Goal: Check status: Check status

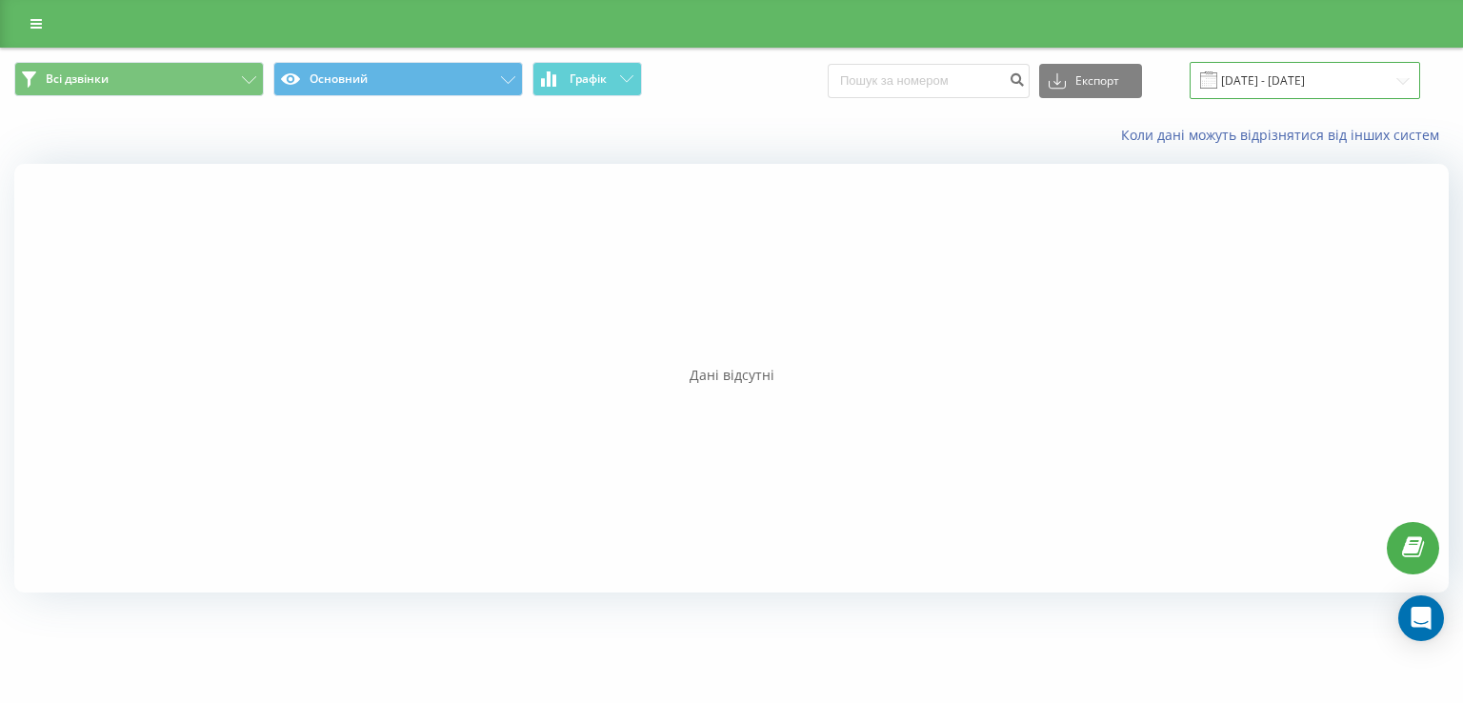
click at [1297, 72] on input "01.09.2025 - 30.09.2025" at bounding box center [1304, 80] width 230 height 37
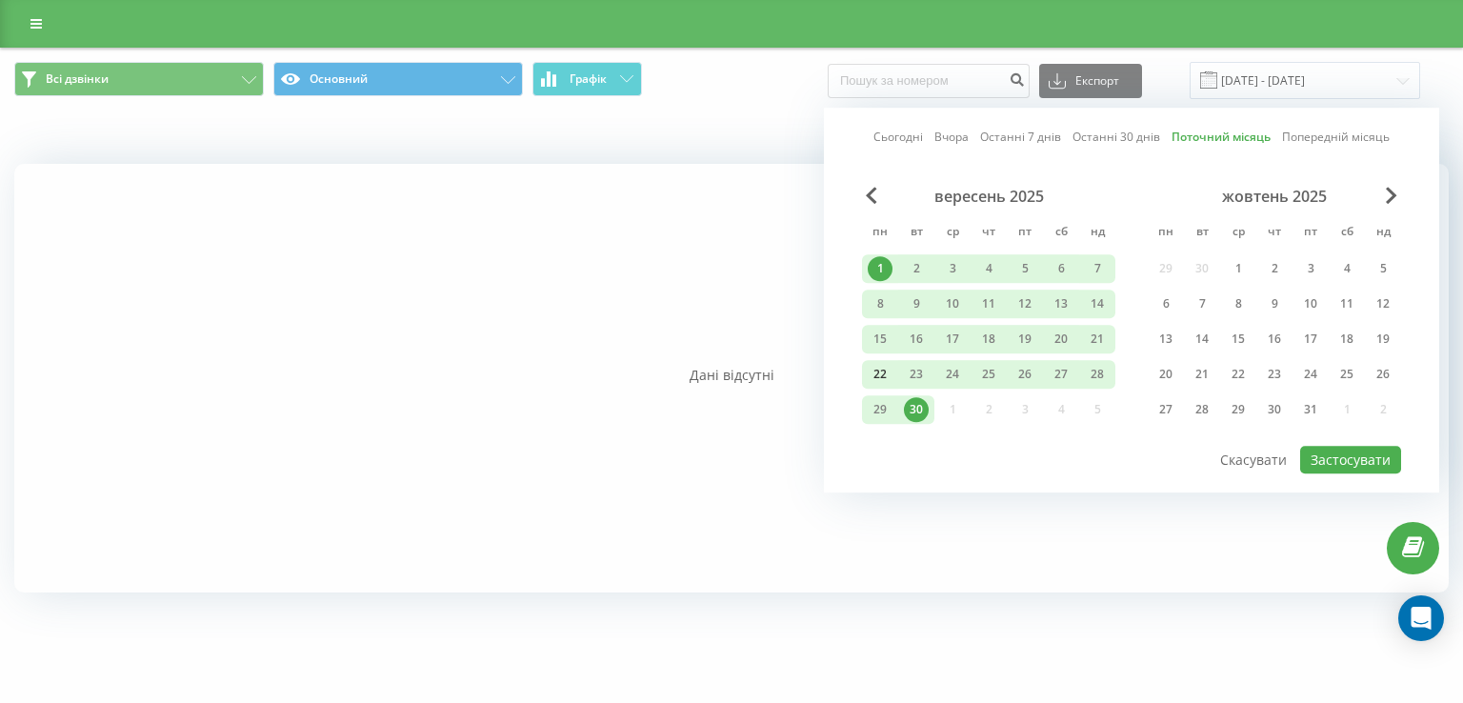
click at [873, 374] on div "22" at bounding box center [879, 374] width 25 height 25
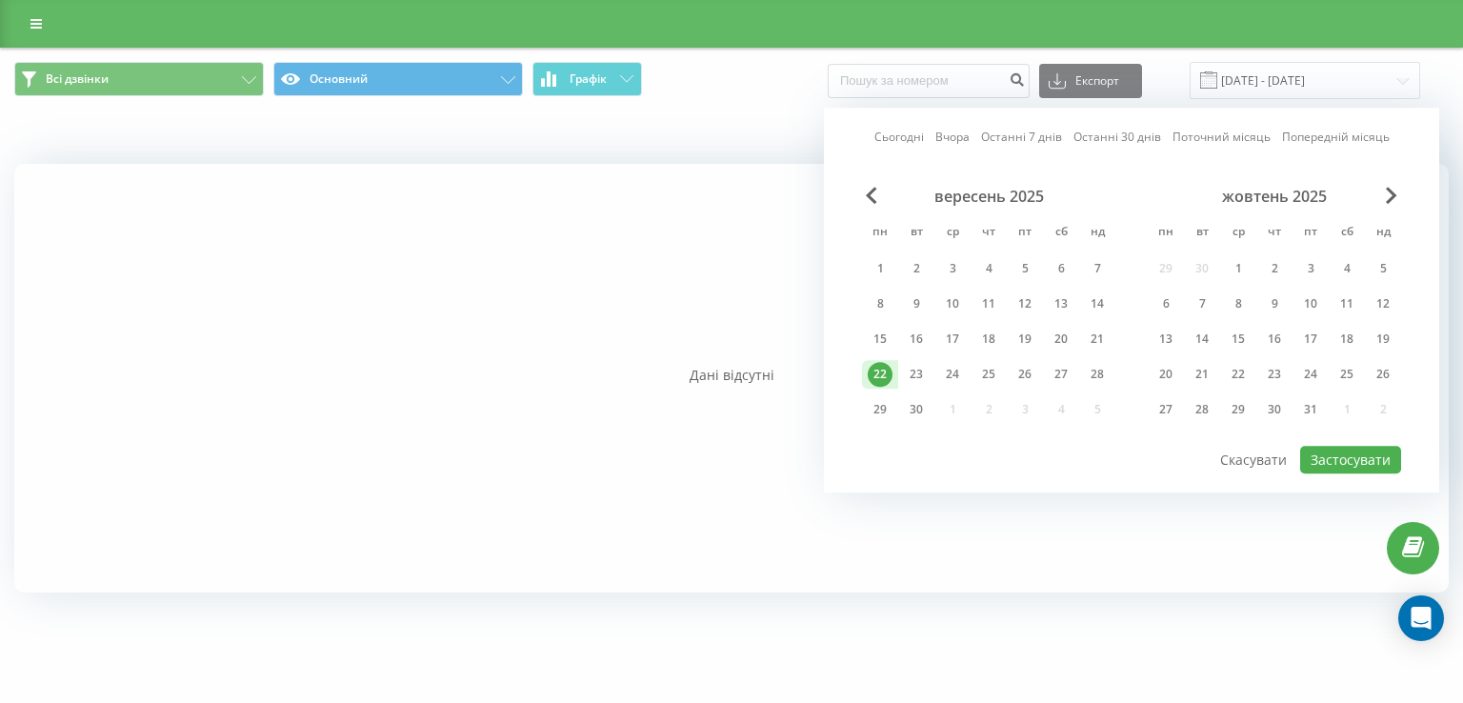
click at [878, 374] on div "22" at bounding box center [879, 374] width 25 height 25
click at [1323, 448] on button "Застосувати" at bounding box center [1350, 460] width 101 height 28
type input "[DATE] - [DATE]"
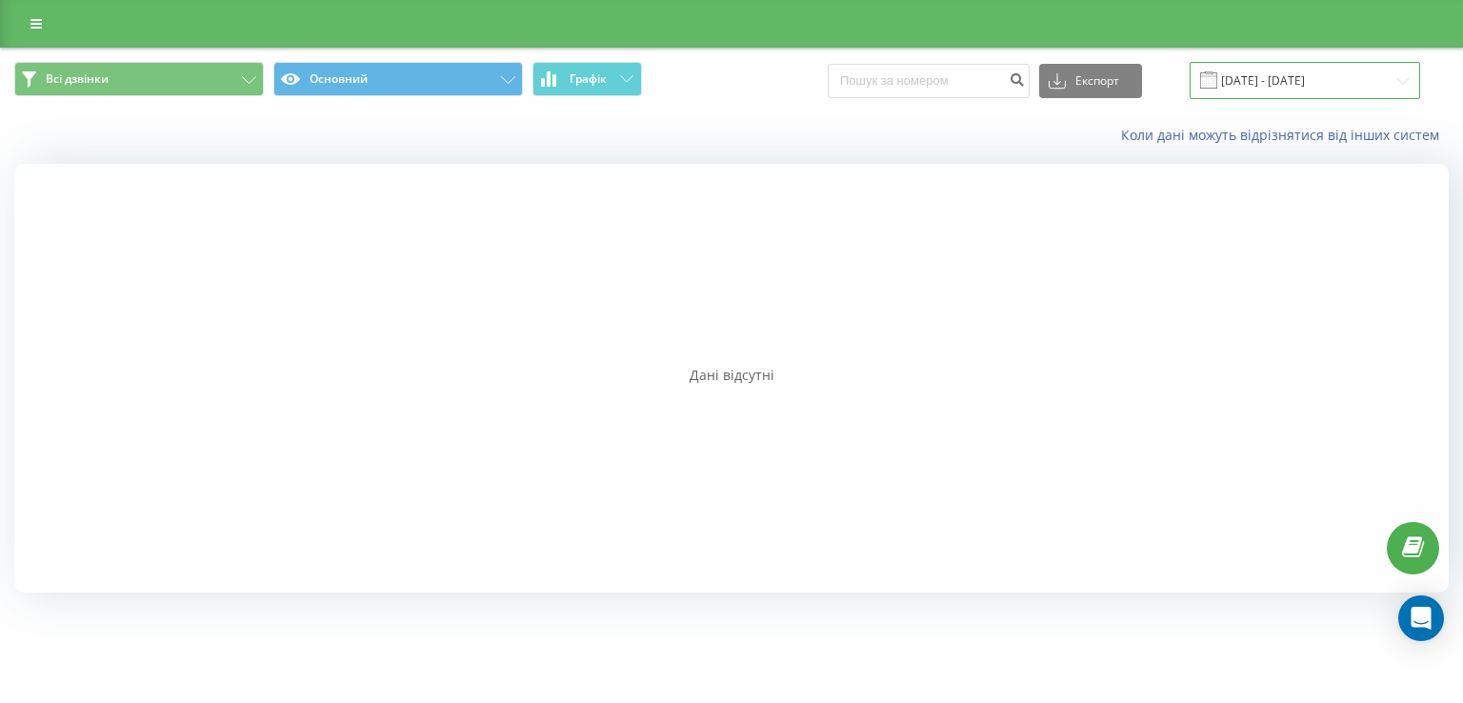
click at [1322, 63] on input "[DATE] - [DATE]" at bounding box center [1304, 80] width 230 height 37
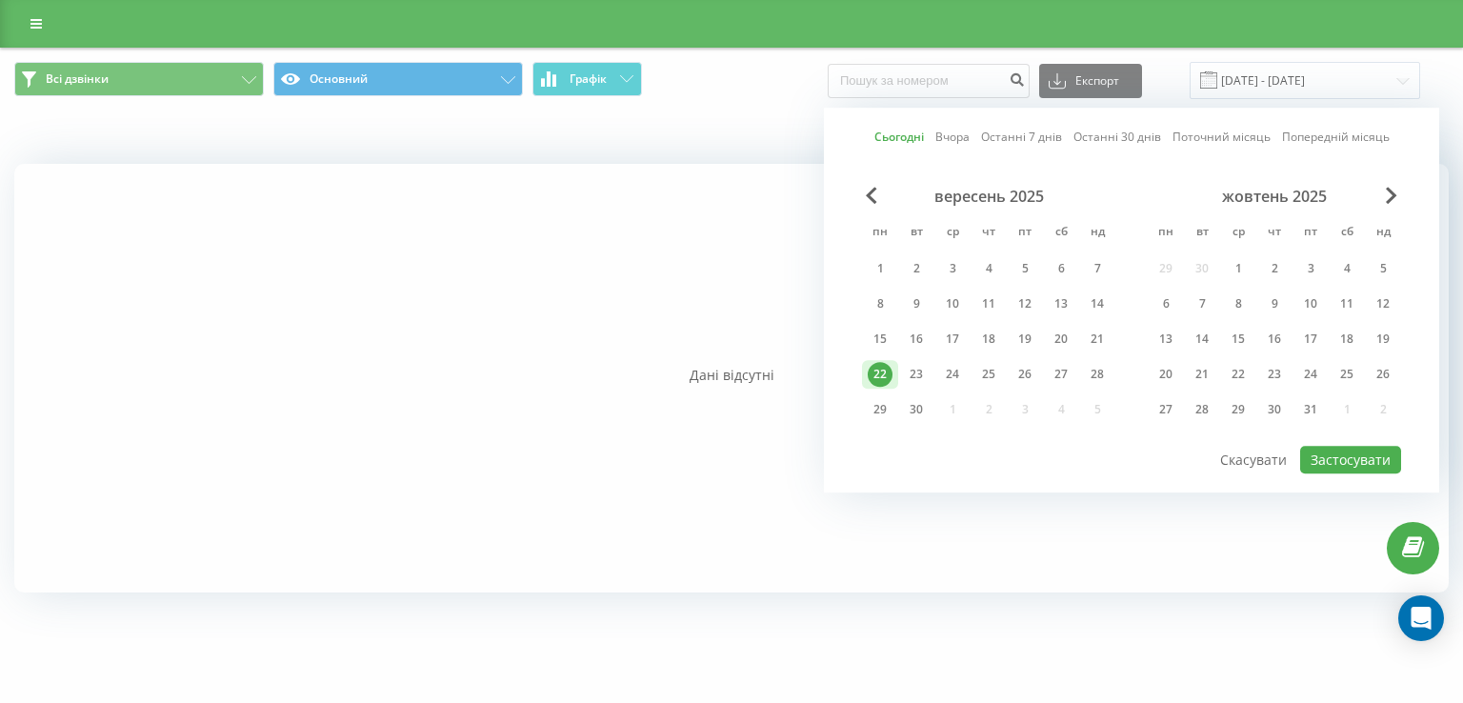
click at [876, 368] on div "22" at bounding box center [879, 374] width 25 height 25
click at [1335, 461] on button "Застосувати" at bounding box center [1350, 460] width 101 height 28
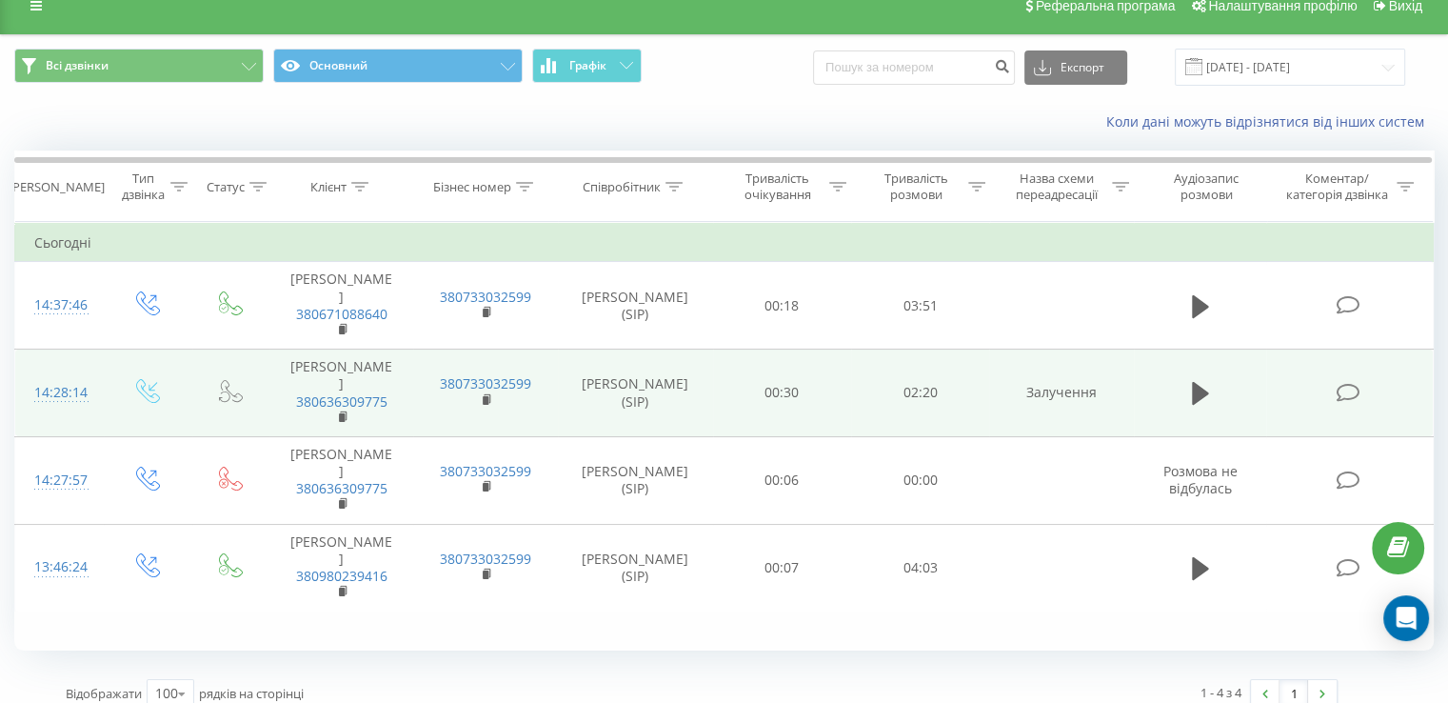
scroll to position [53, 0]
